Goal: Navigation & Orientation: Understand site structure

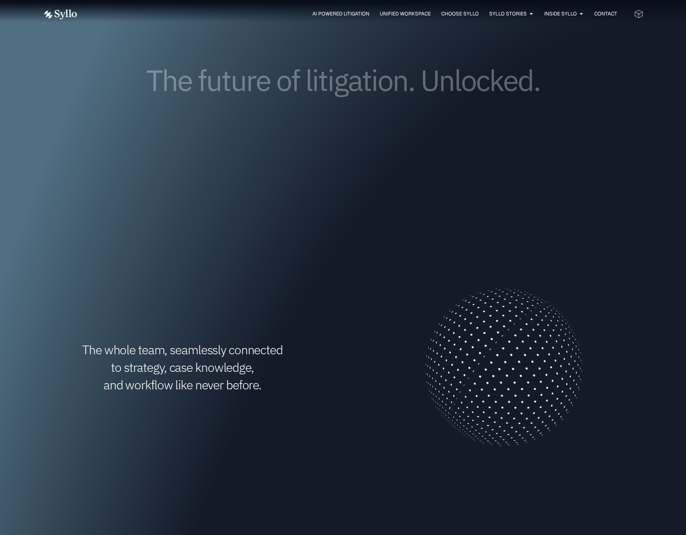
scroll to position [87, 0]
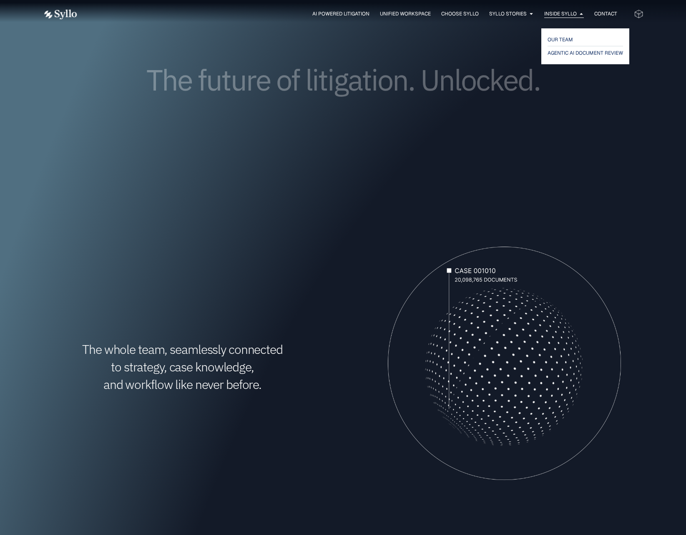
click at [573, 14] on span "Inside Syllo" at bounding box center [560, 14] width 33 height 8
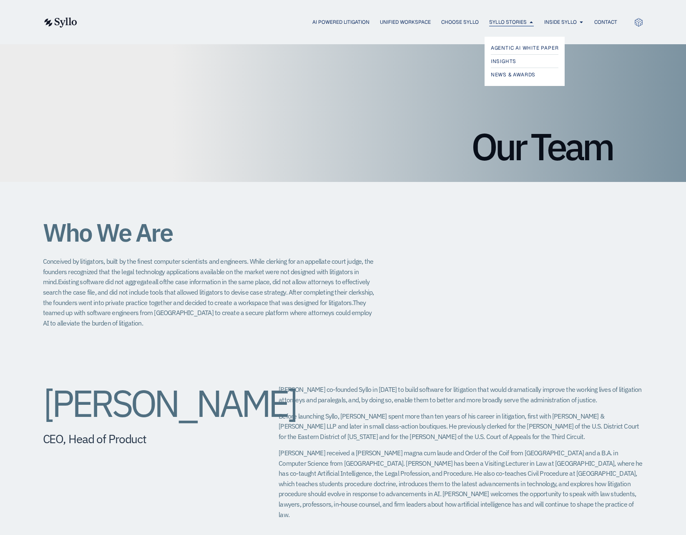
click at [497, 21] on span "Syllo Stories" at bounding box center [508, 22] width 38 height 8
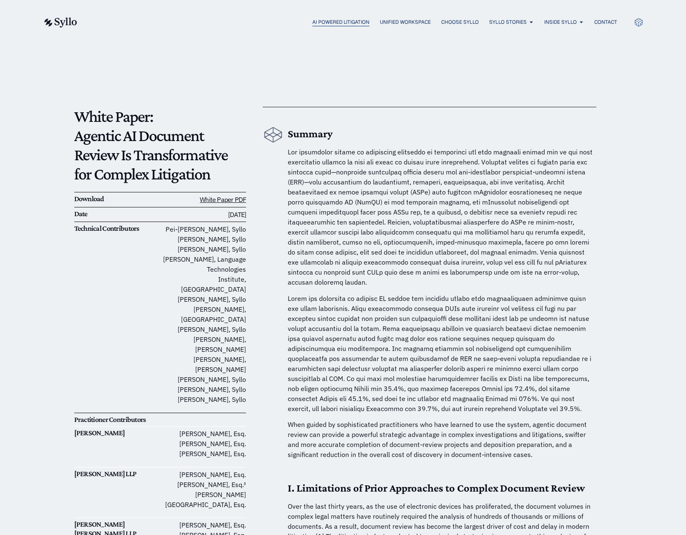
click at [312, 20] on span "AI Powered Litigation" at bounding box center [340, 22] width 57 height 8
